Goal: Book appointment/travel/reservation

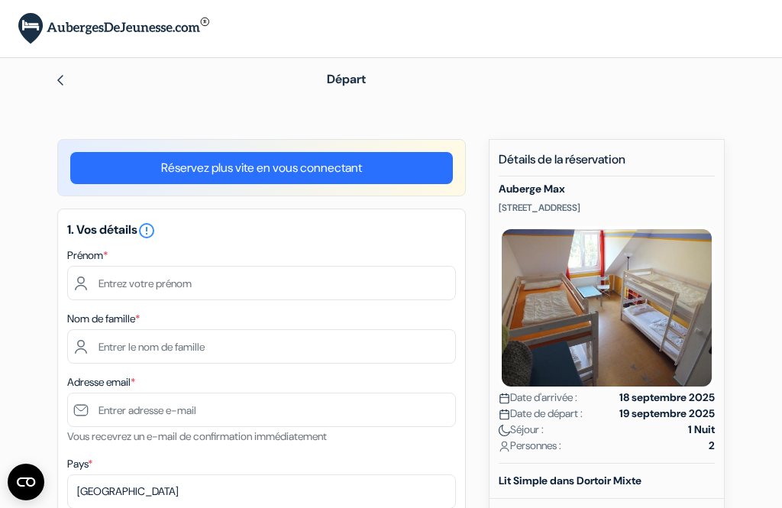
scroll to position [78, 0]
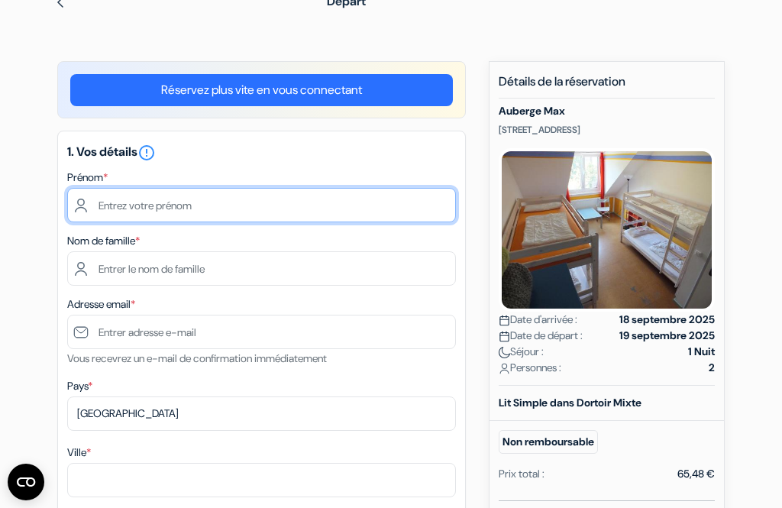
click at [166, 210] on input "text" at bounding box center [261, 205] width 389 height 34
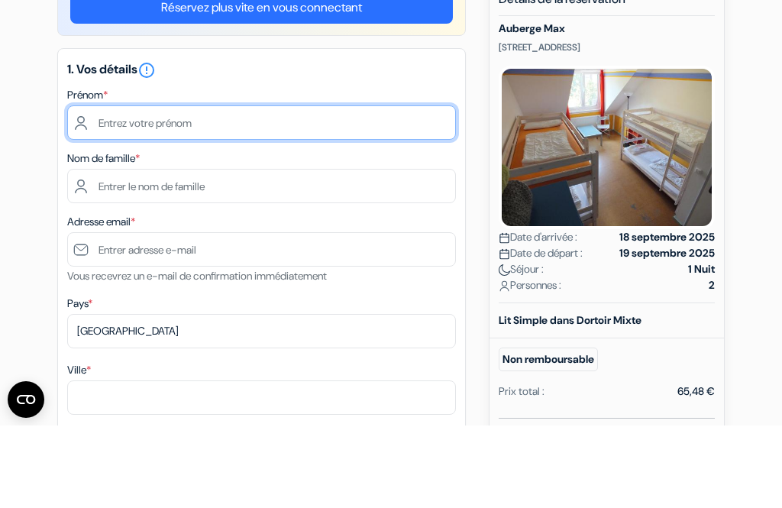
click at [176, 188] on input "text" at bounding box center [261, 205] width 389 height 34
click at [182, 188] on input "text" at bounding box center [261, 205] width 389 height 34
click at [185, 188] on input "text" at bounding box center [261, 205] width 389 height 34
type input "[PERSON_NAME]"
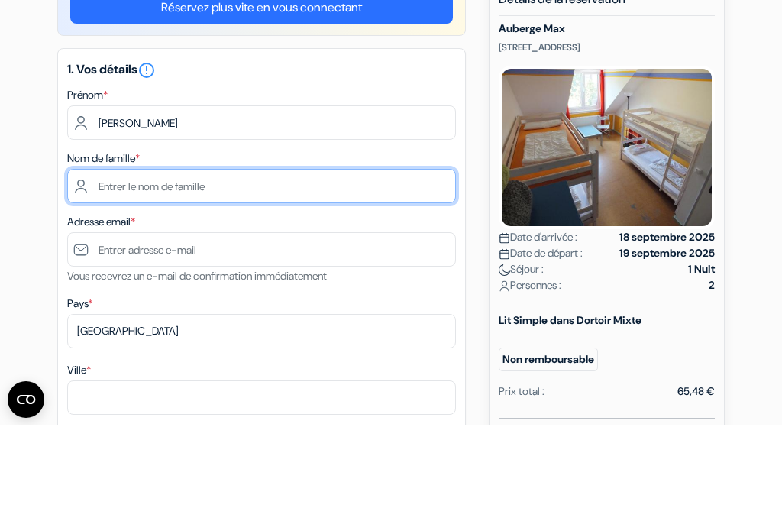
click at [150, 251] on input "text" at bounding box center [261, 268] width 389 height 34
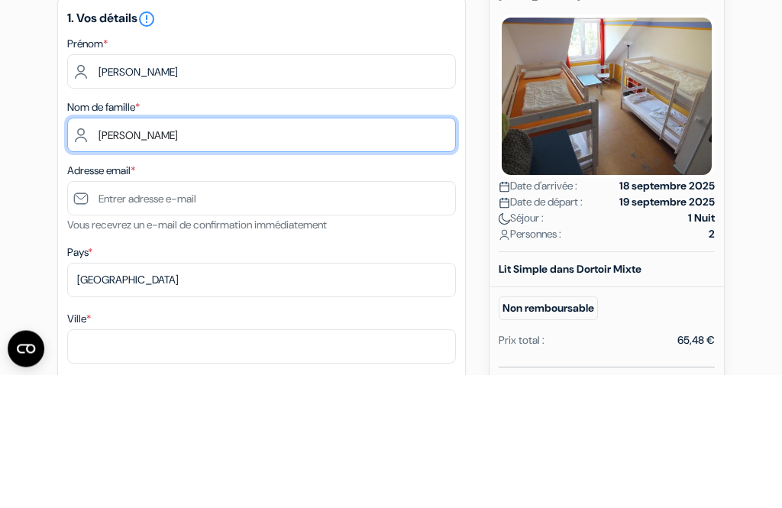
type input "[PERSON_NAME]"
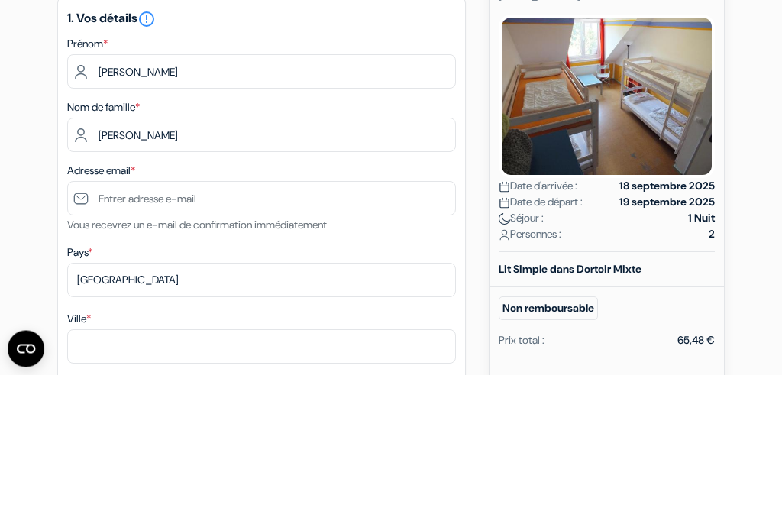
click at [104, 296] on label "Adresse email *" at bounding box center [101, 304] width 68 height 16
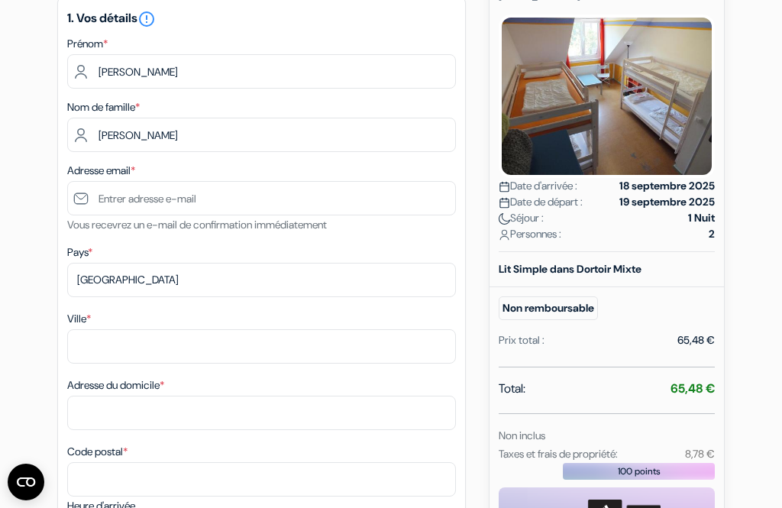
scroll to position [166, 0]
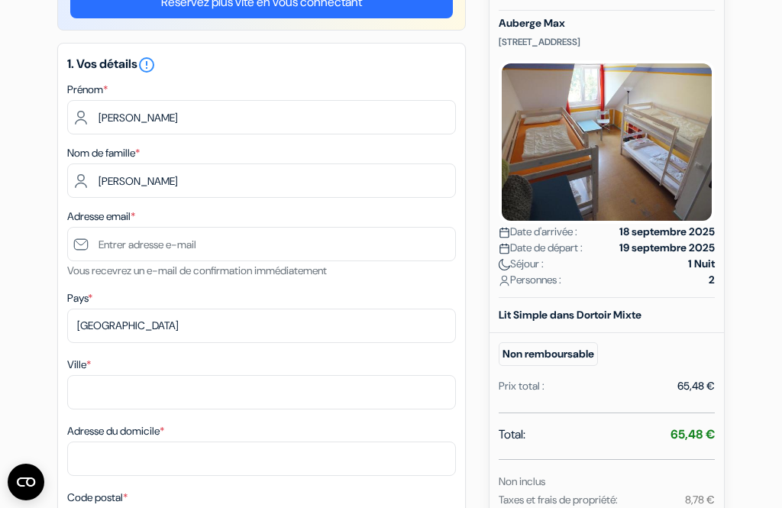
click at [155, 153] on div "Nom de famille * [PERSON_NAME]" at bounding box center [261, 171] width 389 height 54
click at [172, 150] on div "Nom de famille * [PERSON_NAME]" at bounding box center [261, 171] width 389 height 54
click at [104, 148] on label "Nom de famille *" at bounding box center [103, 153] width 73 height 16
click at [180, 157] on div "Nom de famille * [PERSON_NAME]" at bounding box center [261, 171] width 389 height 54
click at [174, 151] on div "Nom de famille * [PERSON_NAME]" at bounding box center [261, 171] width 389 height 54
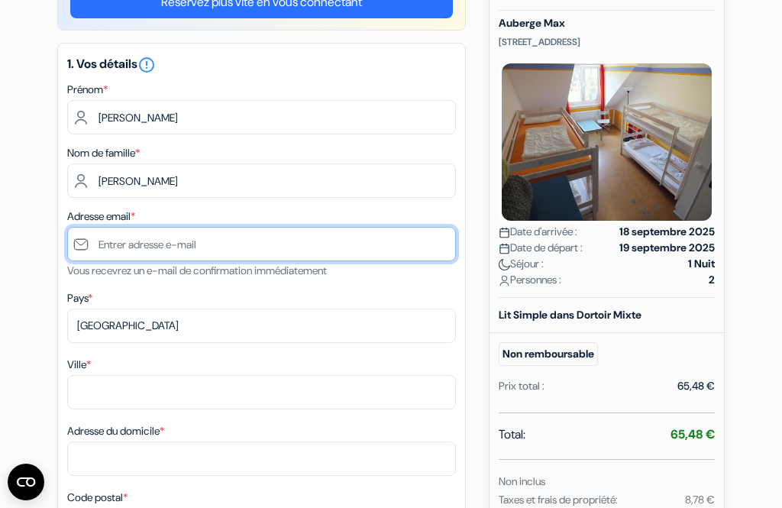
click at [80, 242] on input "text" at bounding box center [261, 244] width 389 height 34
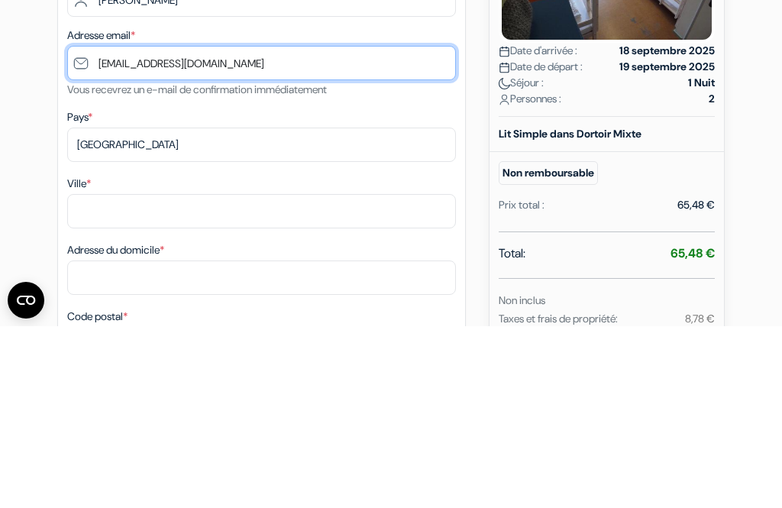
type input "[EMAIL_ADDRESS][DOMAIN_NAME]"
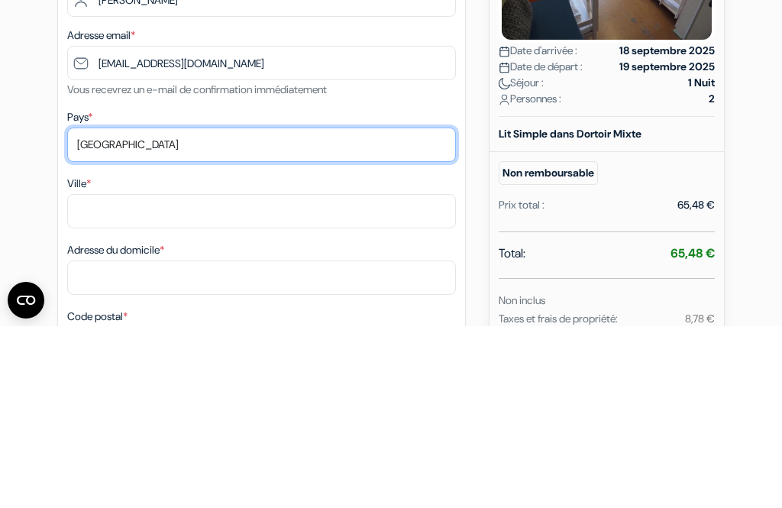
click at [118, 309] on select "Selectionner le pays Abkhazie [GEOGRAPHIC_DATA] [GEOGRAPHIC_DATA] [GEOGRAPHIC_D…" at bounding box center [261, 326] width 389 height 34
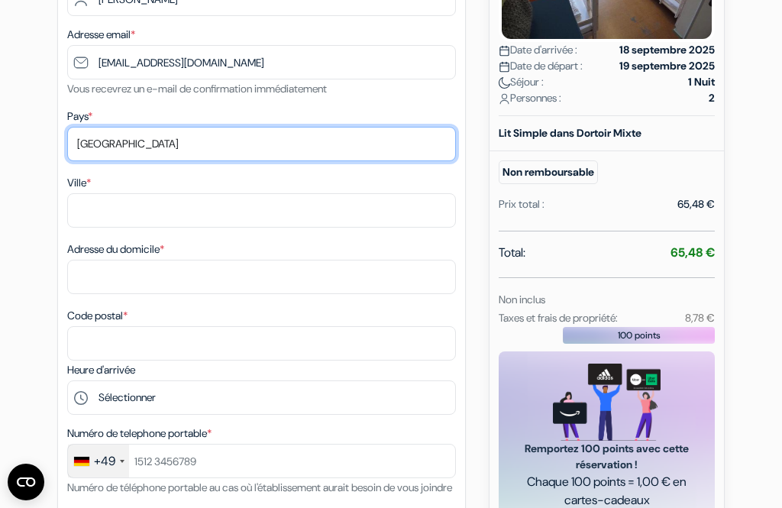
select select "ca"
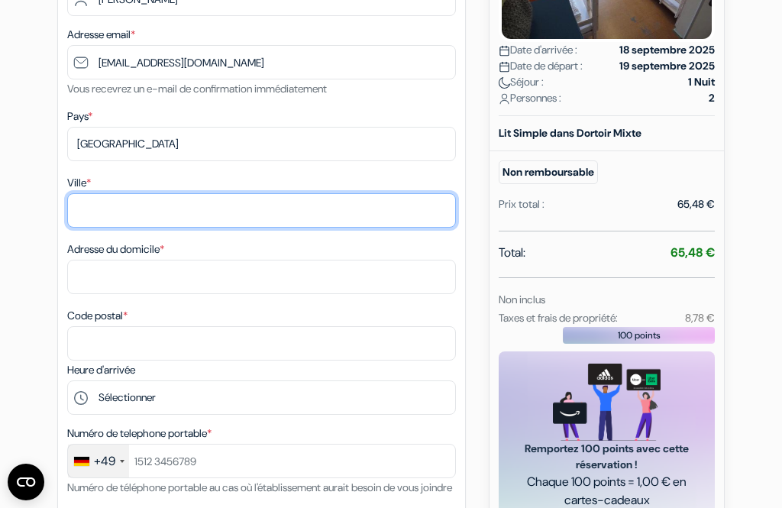
click at [100, 207] on input "Ville *" at bounding box center [261, 210] width 389 height 34
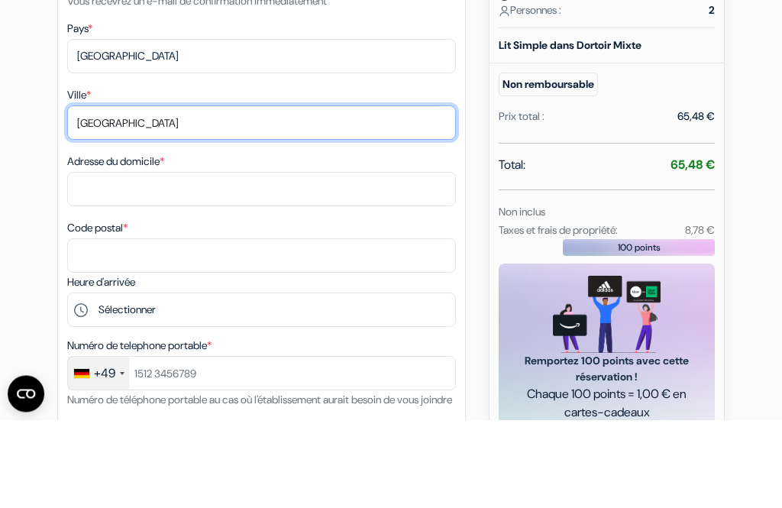
type input "[GEOGRAPHIC_DATA]"
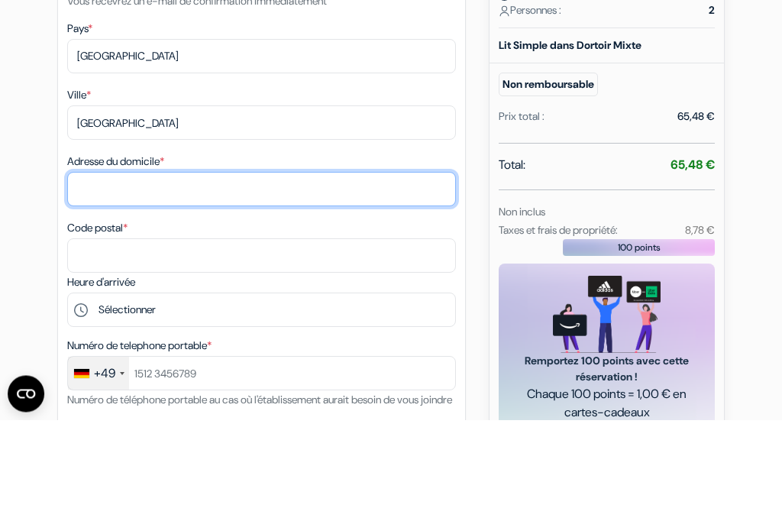
click at [99, 260] on input "Adresse du domicile *" at bounding box center [261, 277] width 389 height 34
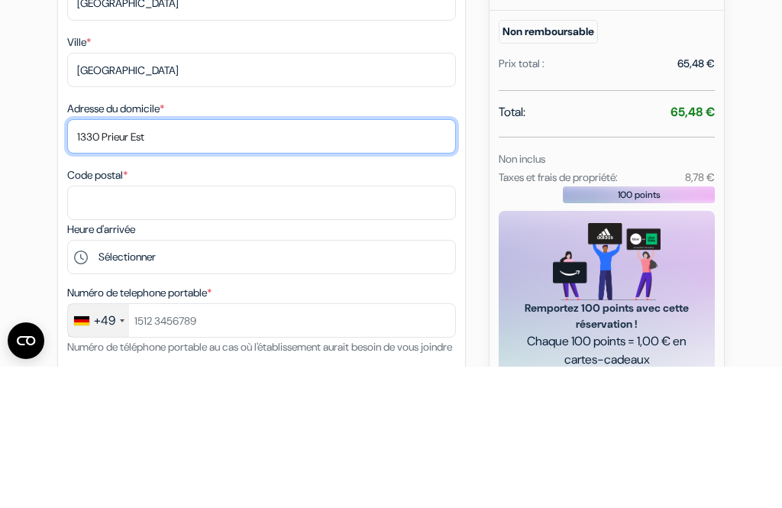
type input "1330 Prieur Est"
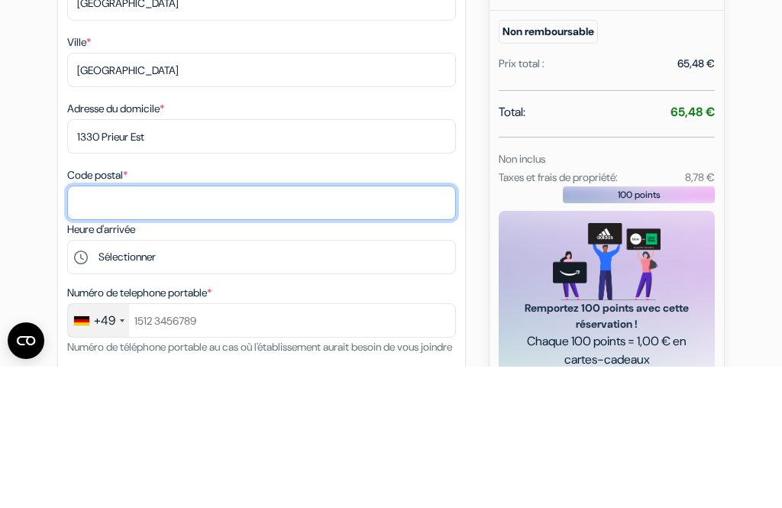
click at [108, 327] on input "Code postal *" at bounding box center [261, 344] width 389 height 34
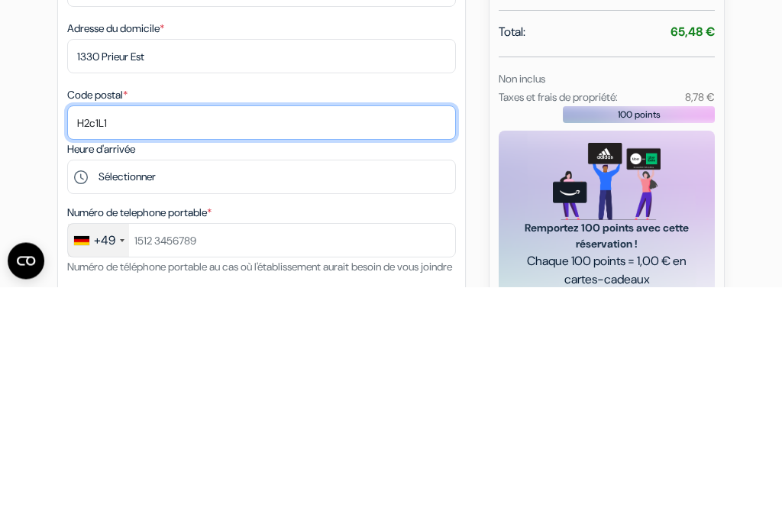
type input "H2c1L1"
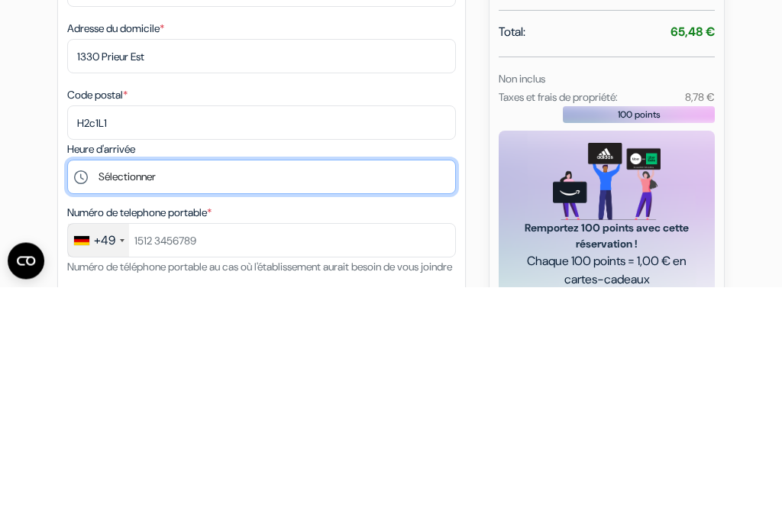
click at [139, 381] on select "Sélectionner 16:00 17:00 18:00 19:00" at bounding box center [261, 398] width 389 height 34
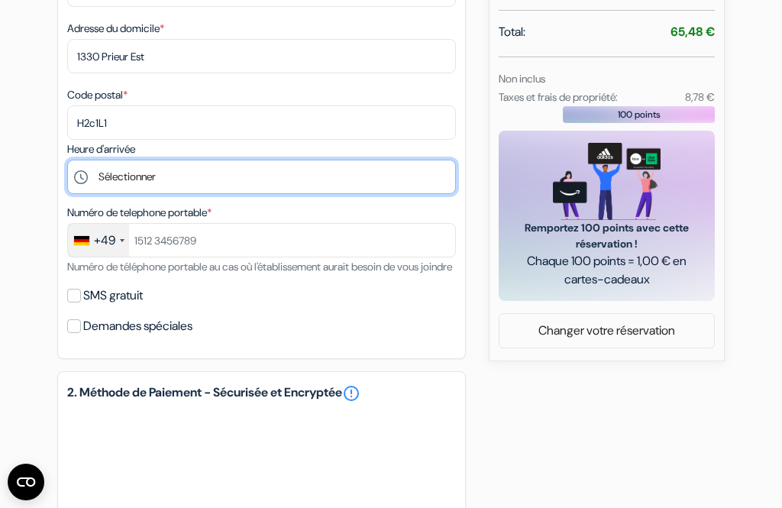
select select "18"
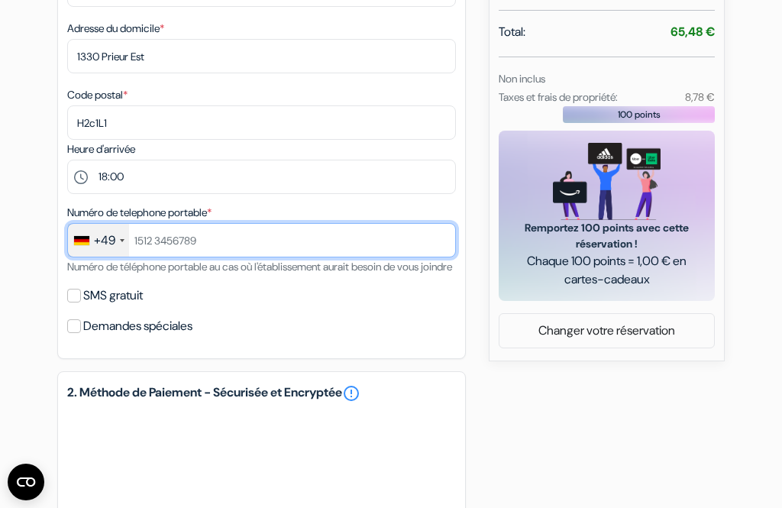
click at [136, 232] on input "text" at bounding box center [261, 240] width 389 height 34
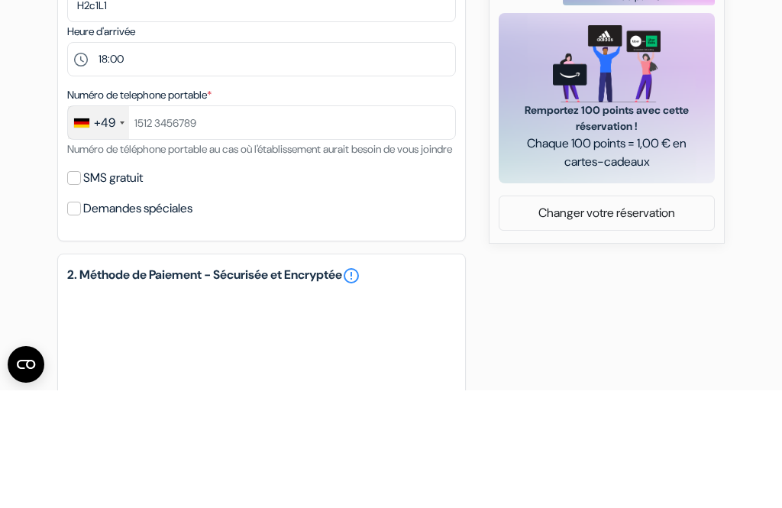
click at [100, 231] on div "+49" at bounding box center [104, 240] width 21 height 18
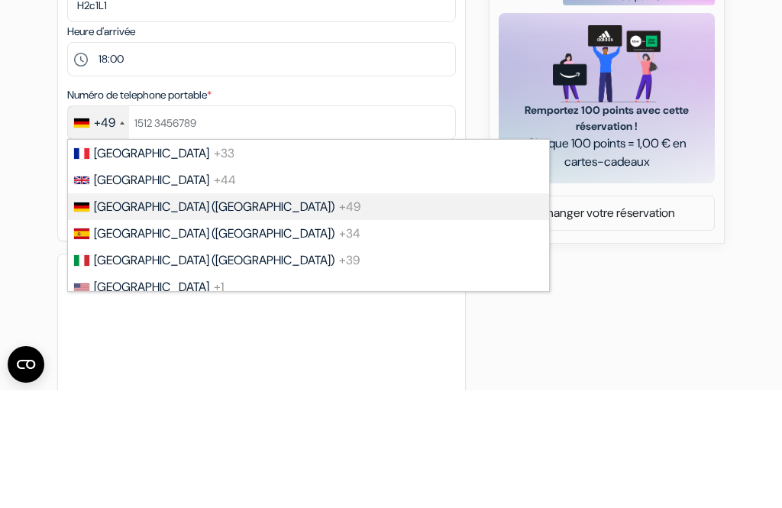
scroll to position [686, 0]
click at [117, 121] on div "+49" at bounding box center [98, 122] width 61 height 33
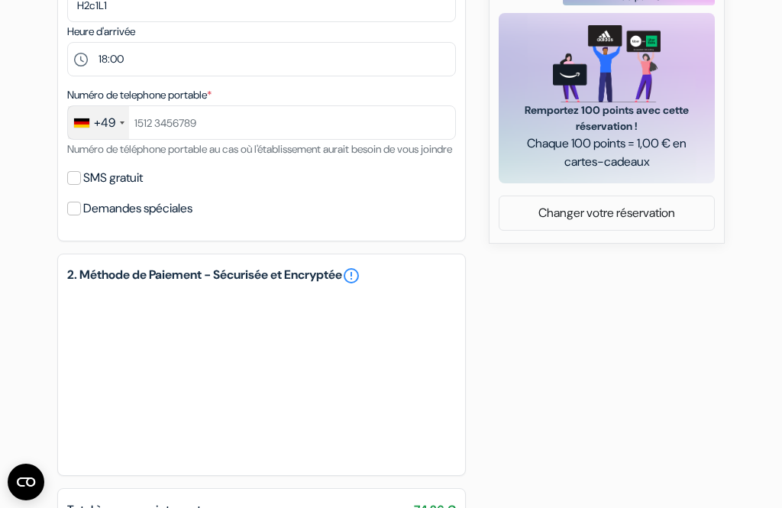
click at [122, 124] on div at bounding box center [122, 122] width 5 height 3
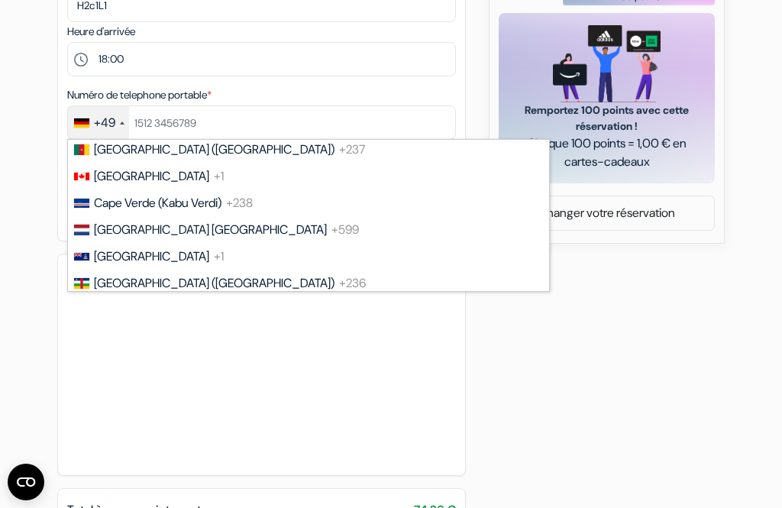
scroll to position [1110, 0]
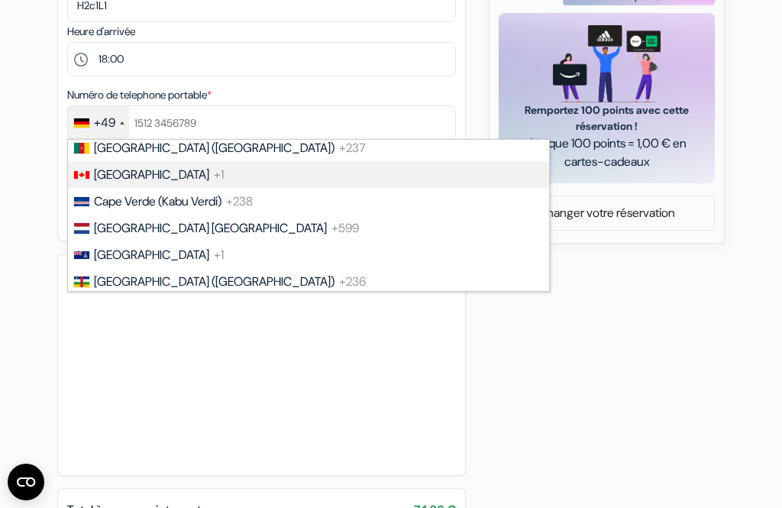
click at [112, 167] on span "[GEOGRAPHIC_DATA]" at bounding box center [151, 174] width 115 height 16
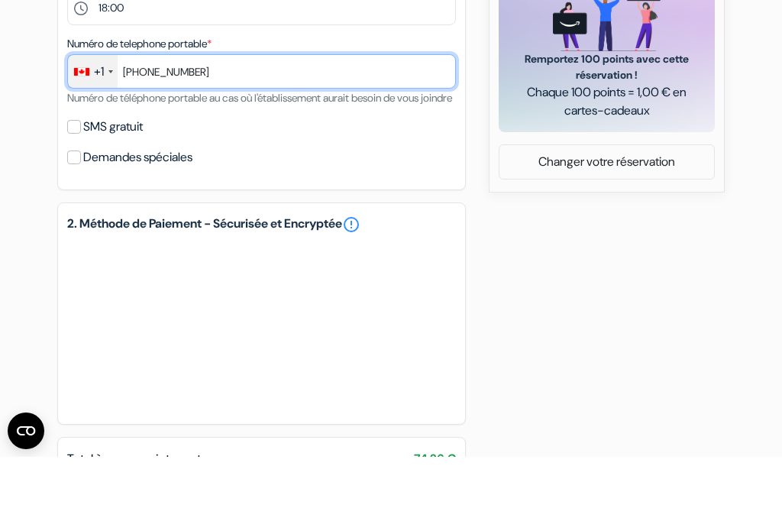
type input "[PHONE_NUMBER]"
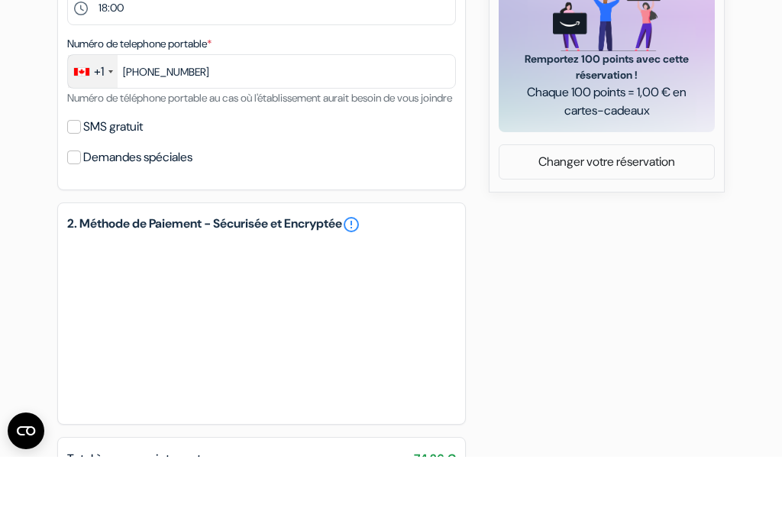
click at [73, 171] on input "SMS gratuit" at bounding box center [74, 178] width 14 height 14
checkbox input "true"
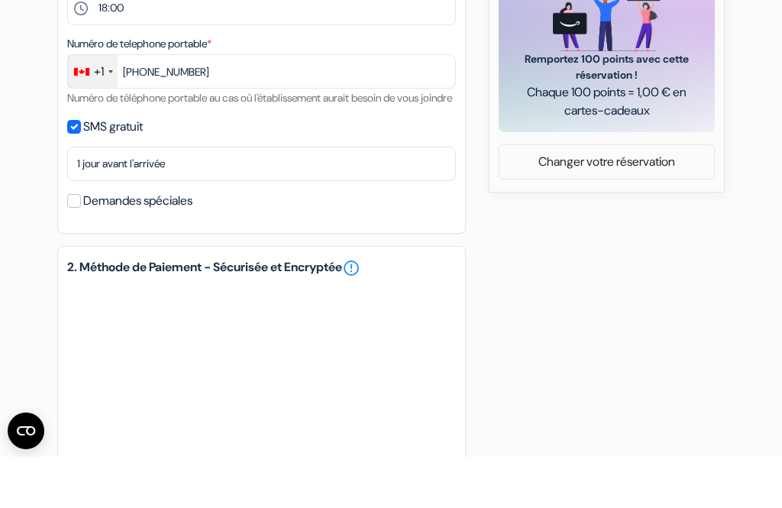
scroll to position [737, 0]
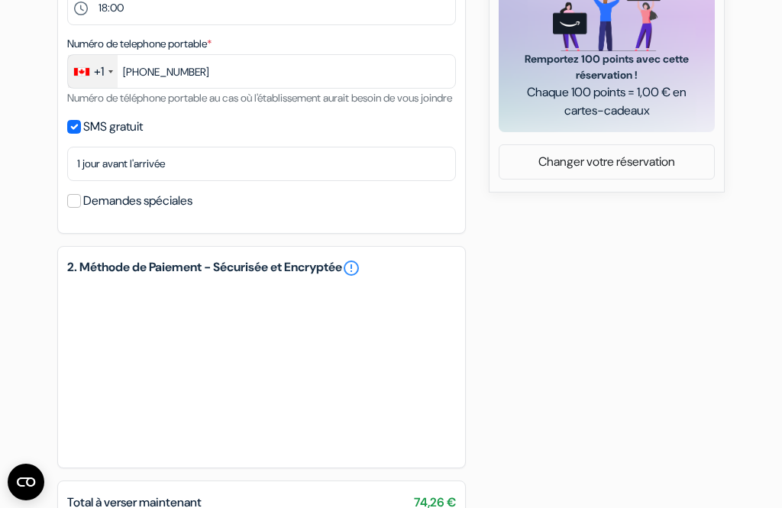
click at [73, 208] on input "Demandes spéciales" at bounding box center [74, 201] width 14 height 14
checkbox input "true"
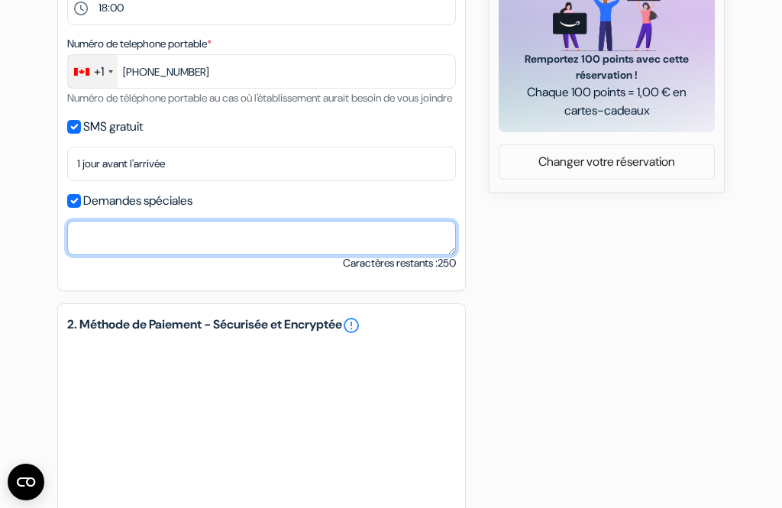
click at [91, 251] on textarea at bounding box center [261, 238] width 389 height 34
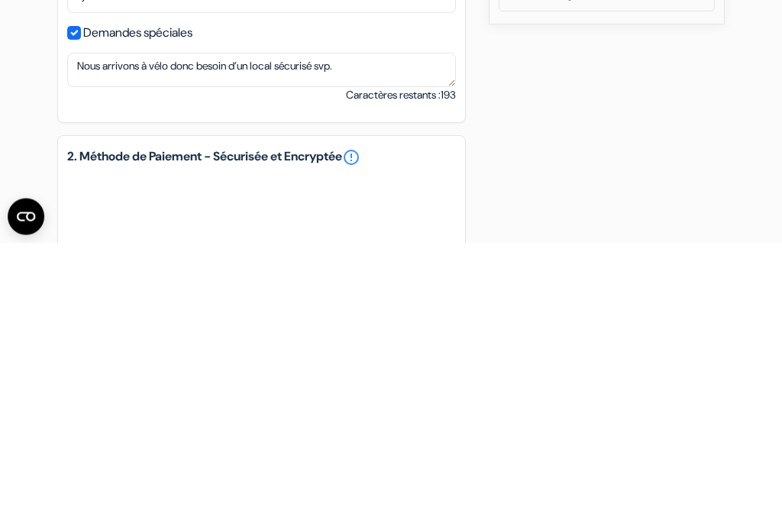
scroll to position [644, 0]
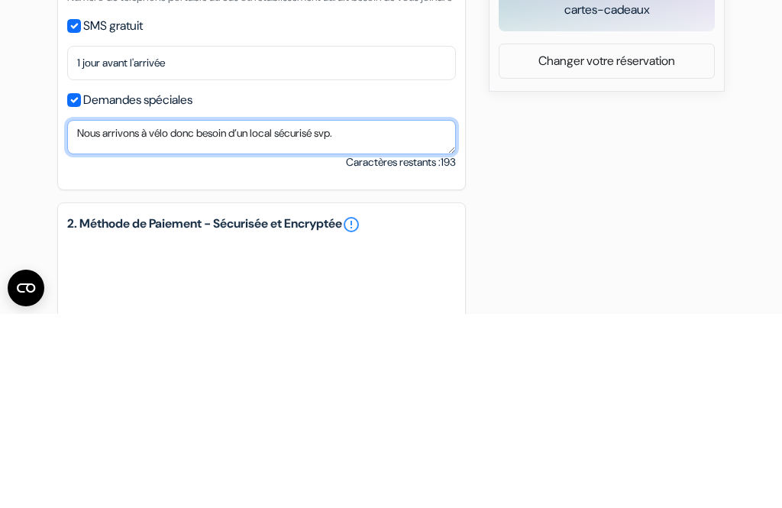
click at [376, 314] on textarea "Nous arrivons à vélo donc besoin d’un local sécurisé svp." at bounding box center [261, 331] width 389 height 34
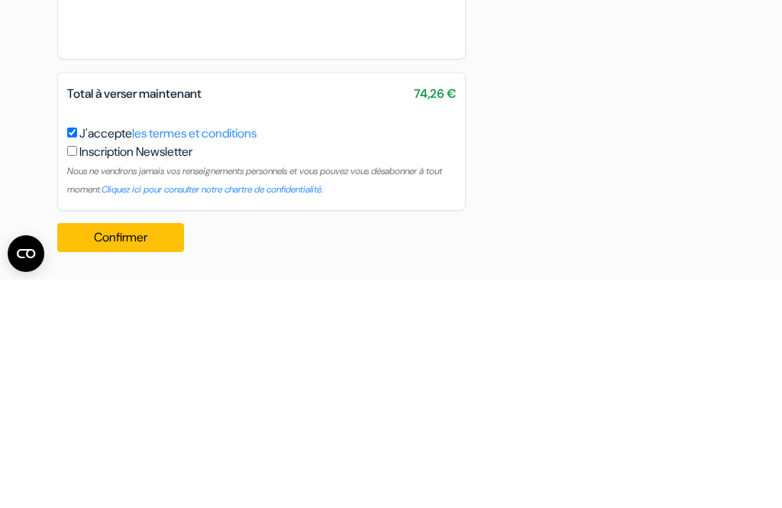
scroll to position [993, 0]
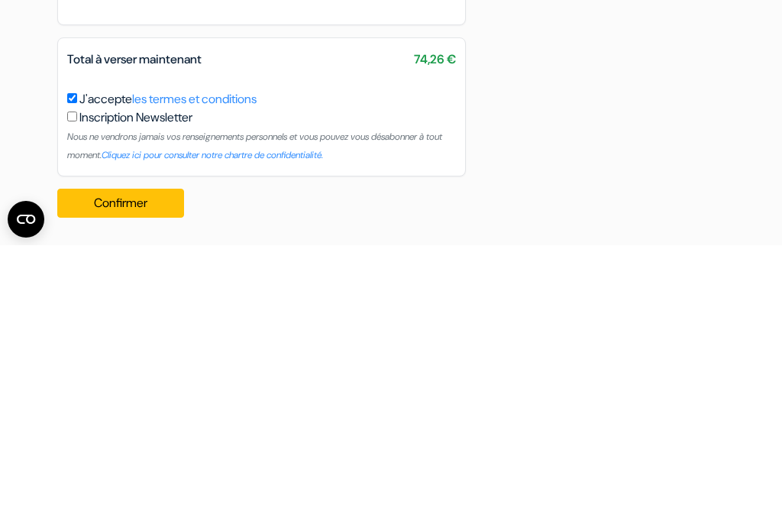
type textarea "Nous arrivons à vélo donc besoin d’un local sécurisé pour la nuit svp."
click at [122, 451] on button "Confirmer Loading..." at bounding box center [120, 465] width 127 height 29
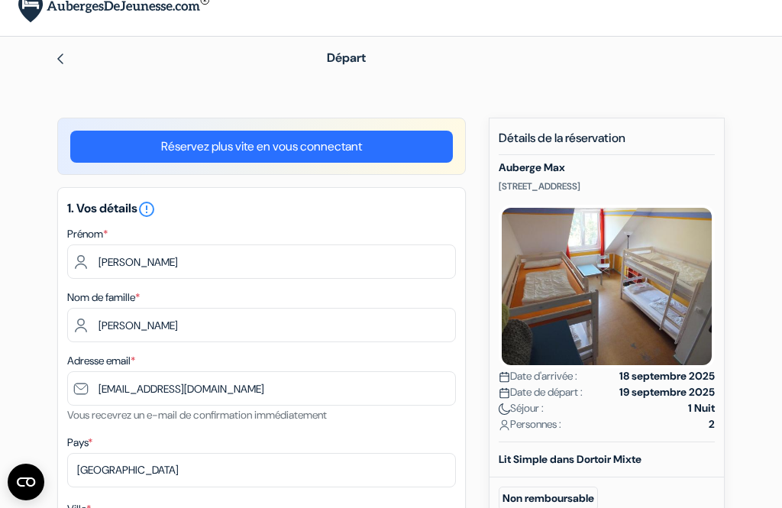
scroll to position [0, 0]
